Goal: Find specific page/section: Find specific page/section

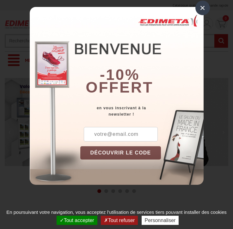
click at [76, 220] on button "Tout accepter" at bounding box center [77, 220] width 41 height 9
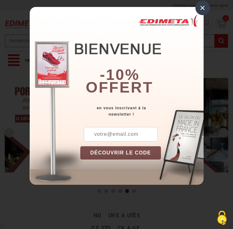
click at [202, 8] on div "×" at bounding box center [202, 8] width 15 height 15
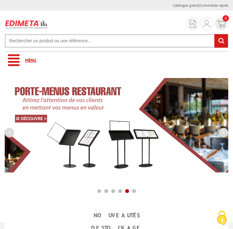
click at [116, 60] on link "Menu" at bounding box center [117, 60] width 224 height 17
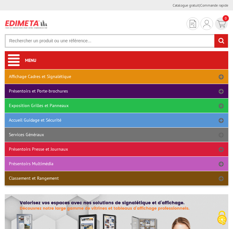
click at [116, 77] on link "Affichage Cadres et Signalétique" at bounding box center [117, 77] width 224 height 14
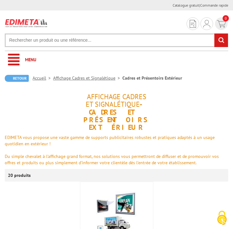
scroll to position [126, 0]
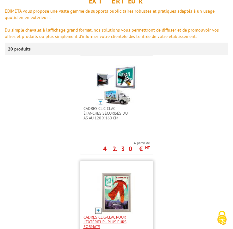
click at [116, 222] on span "Cadres Clic-Clac pour l'extérieur - PLUSIEURS FORMATS" at bounding box center [106, 222] width 46 height 14
